Goal: Task Accomplishment & Management: Use online tool/utility

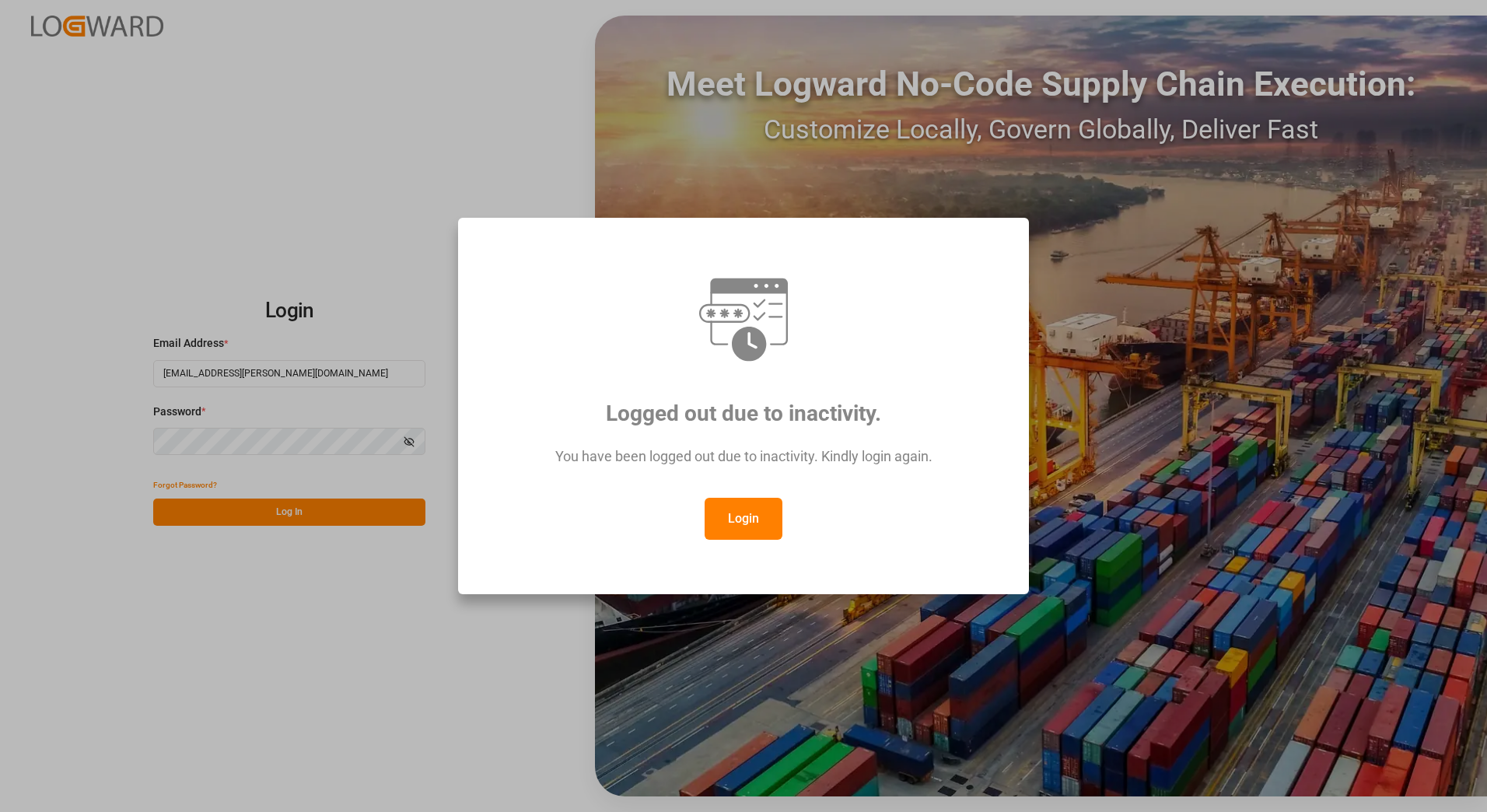
click at [784, 512] on div "Login" at bounding box center [744, 518] width 514 height 42
click at [756, 518] on button "Login" at bounding box center [744, 518] width 78 height 42
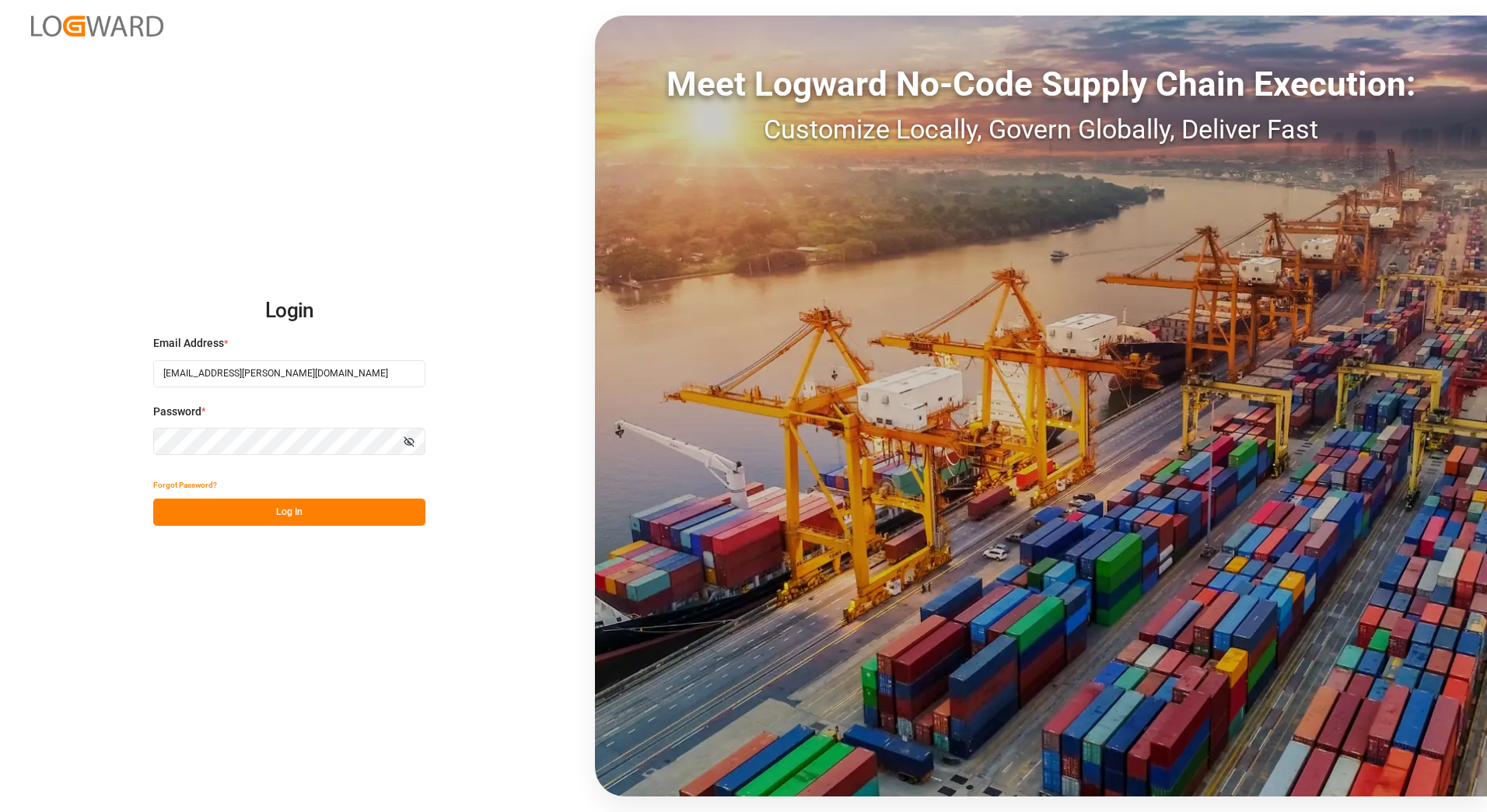
click at [269, 516] on button "Log In" at bounding box center [289, 512] width 273 height 27
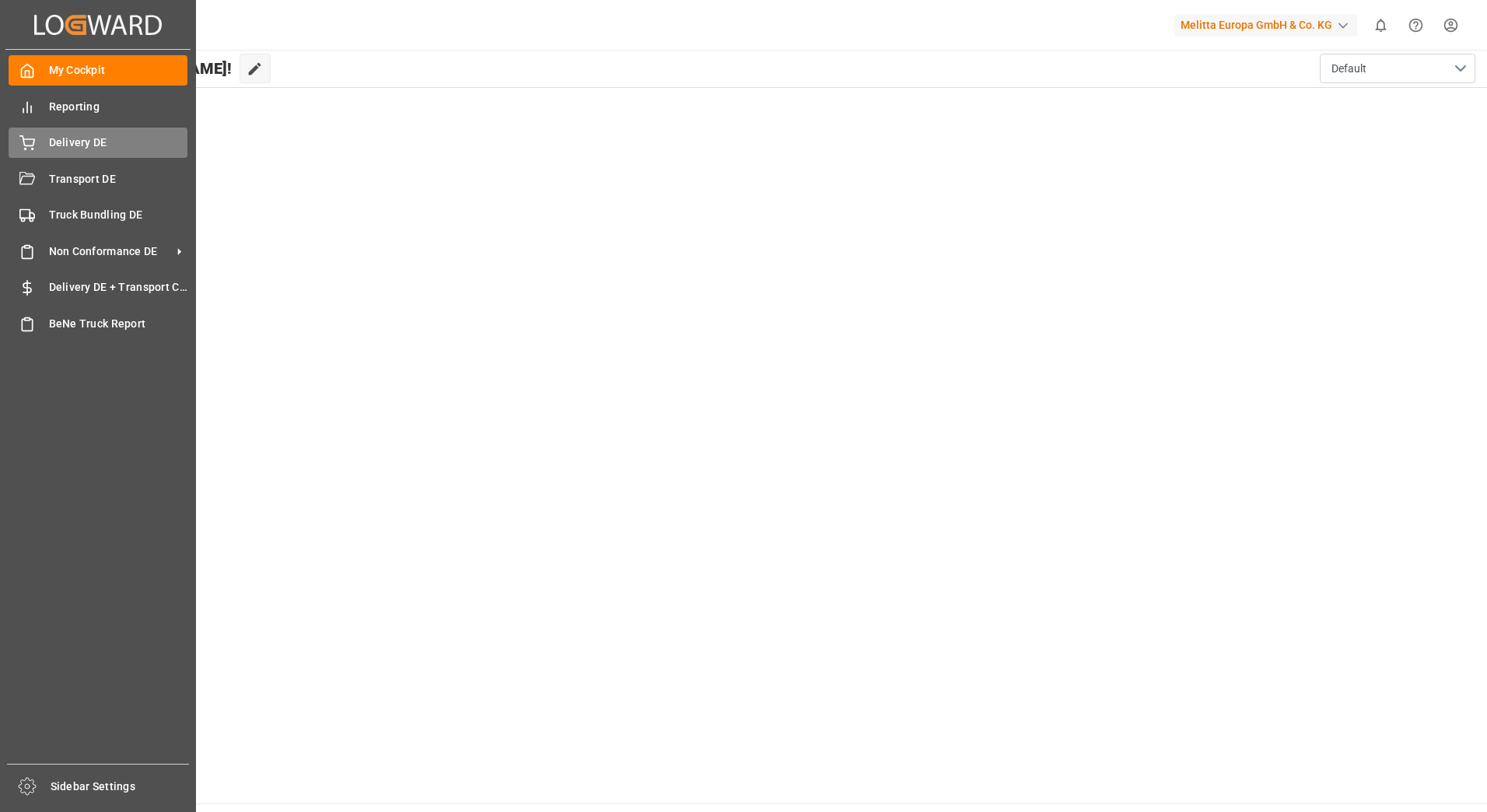
click at [71, 139] on span "Delivery DE" at bounding box center [119, 143] width 139 height 17
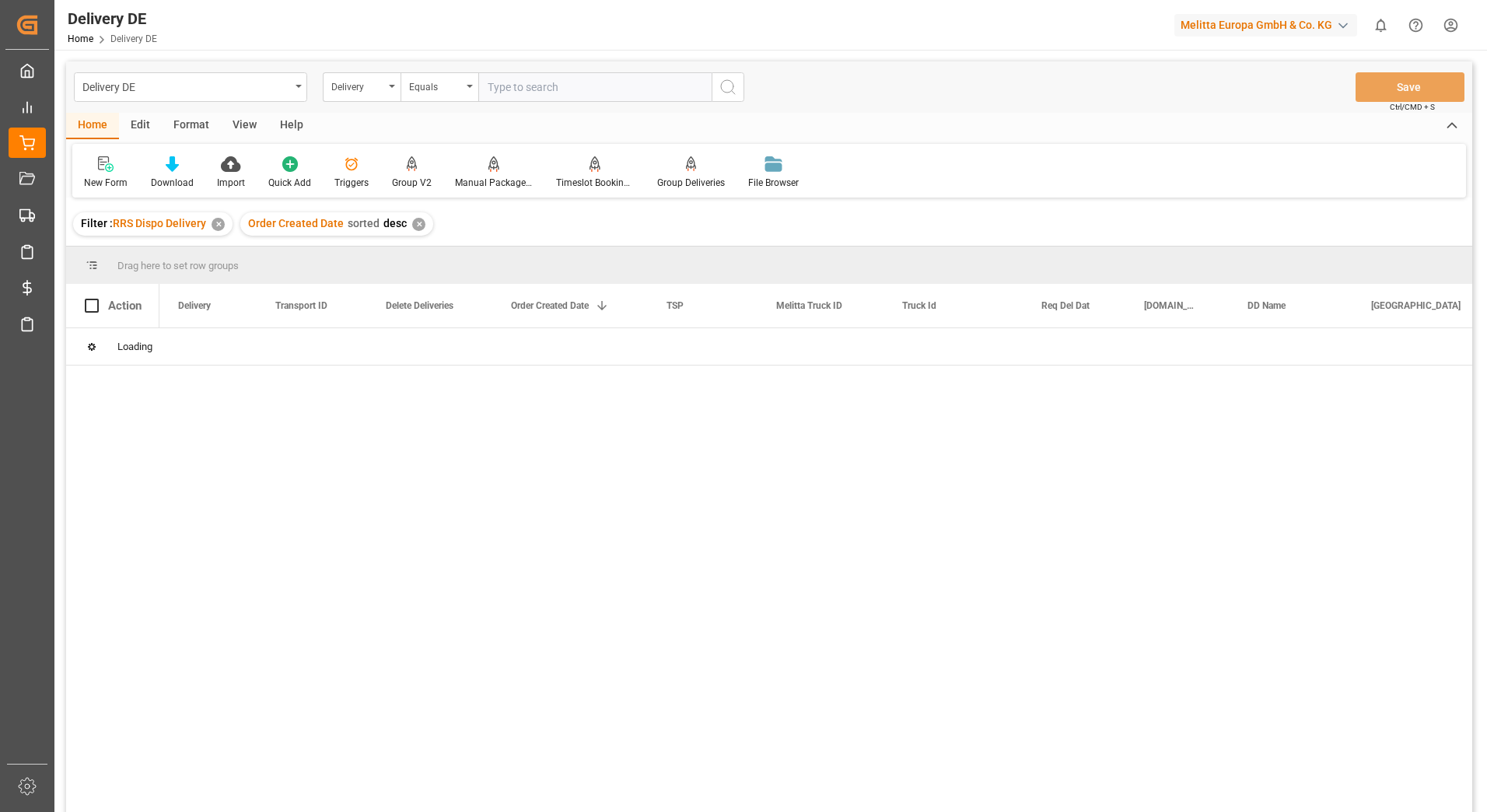
click at [213, 226] on div "✕" at bounding box center [218, 224] width 13 height 13
